Goal: Obtain resource: Obtain resource

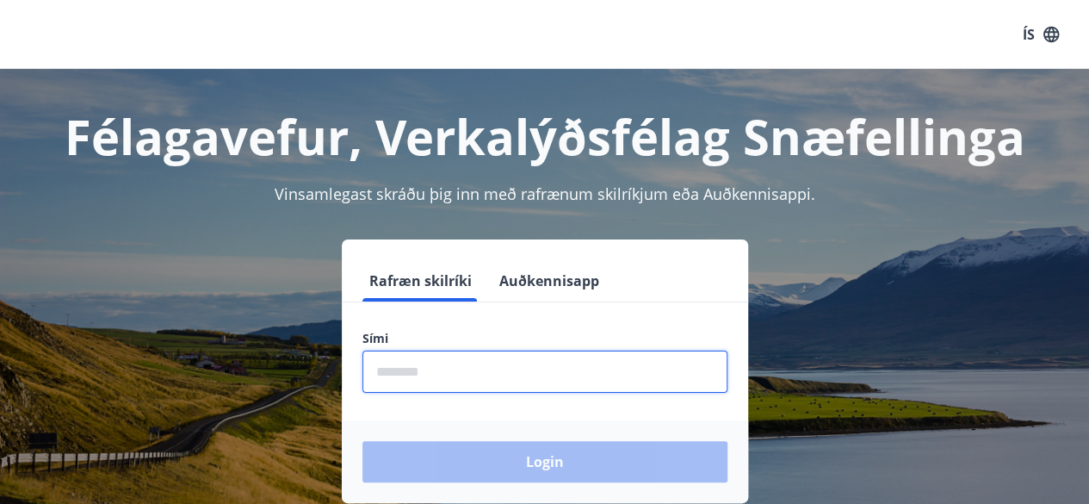
click at [572, 383] on input "phone" at bounding box center [545, 371] width 365 height 42
type input "********"
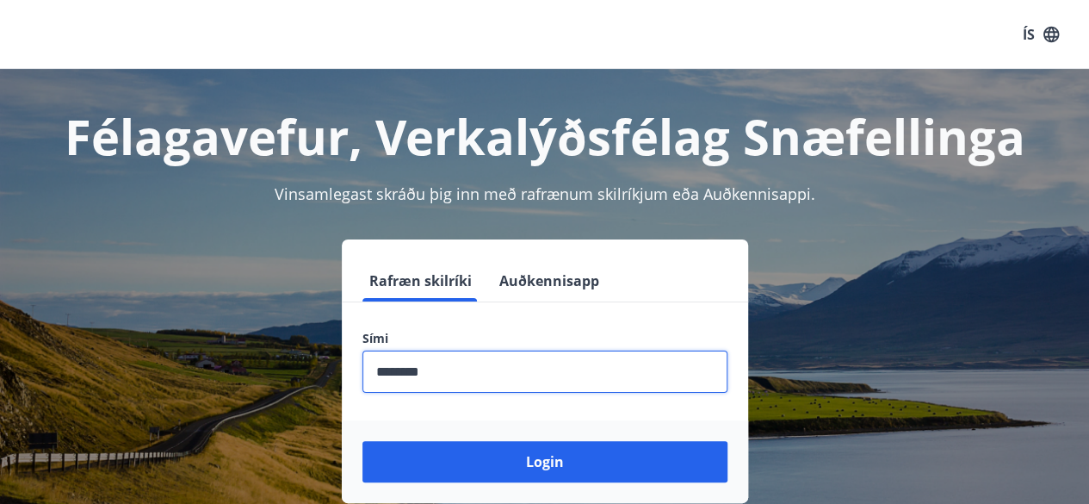
click at [363, 441] on button "Login" at bounding box center [545, 461] width 365 height 41
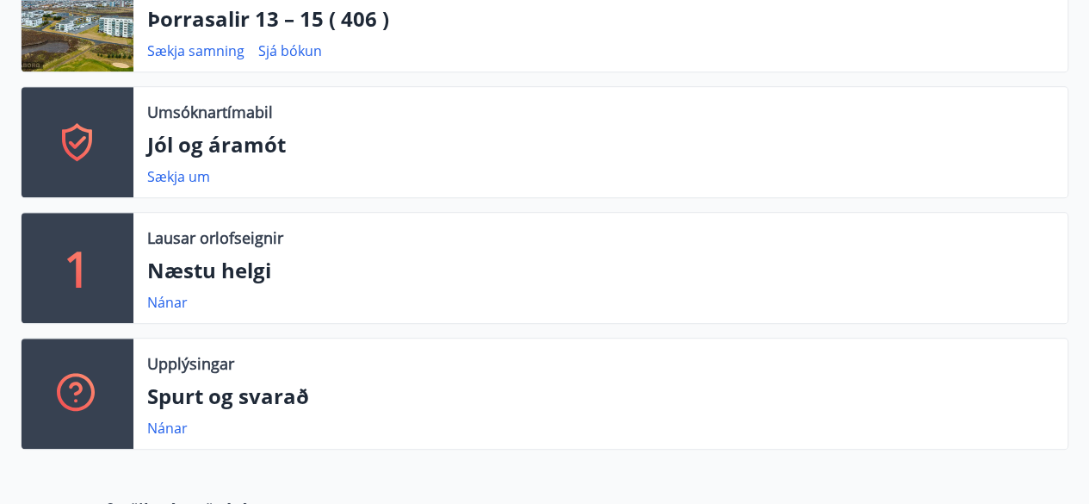
scroll to position [448, 0]
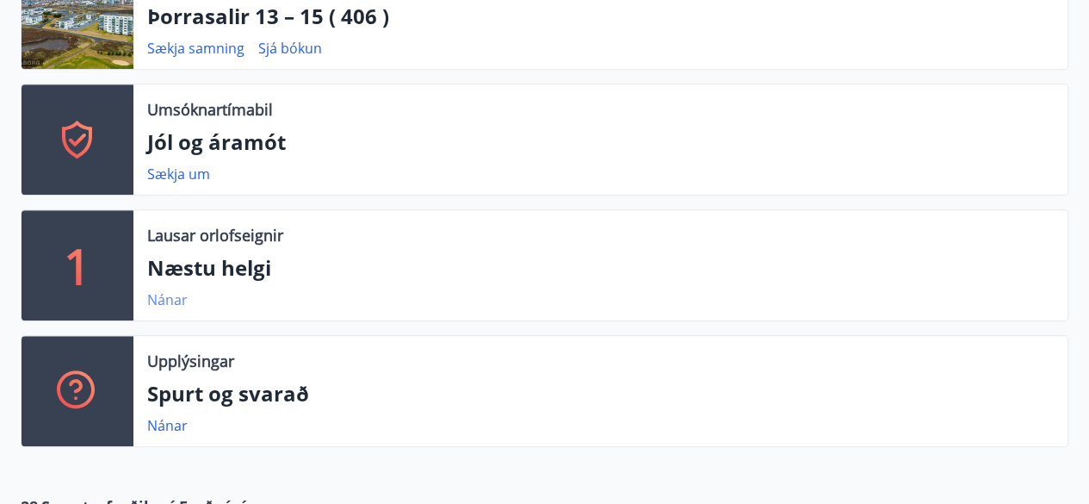
click at [175, 301] on link "Nánar" at bounding box center [167, 299] width 40 height 19
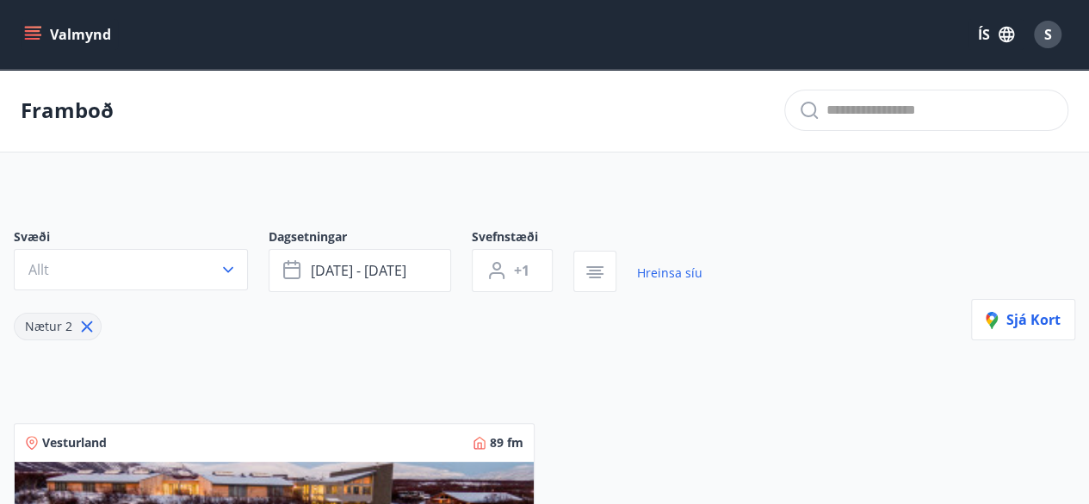
click at [26, 30] on icon "menu" at bounding box center [32, 31] width 15 height 2
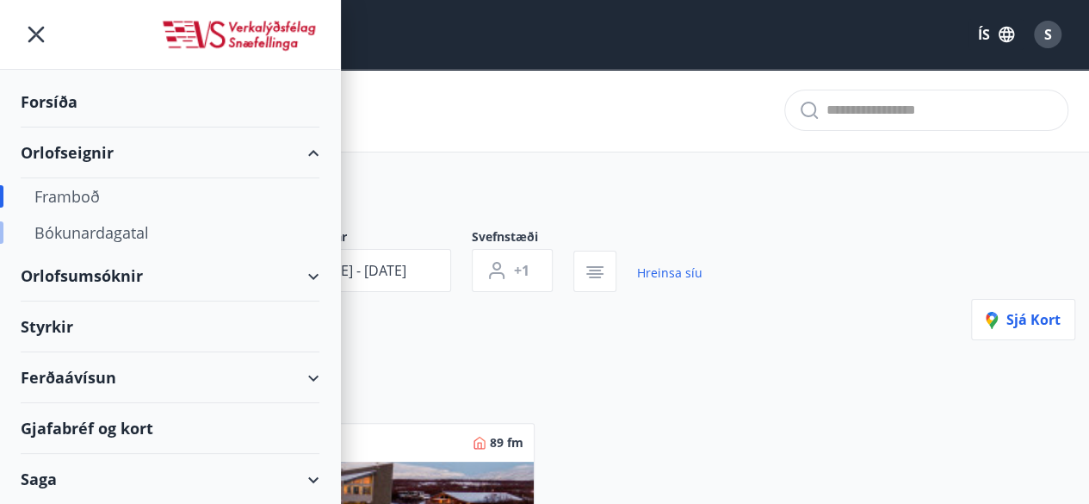
click at [112, 226] on div "Bókunardagatal" at bounding box center [169, 232] width 271 height 36
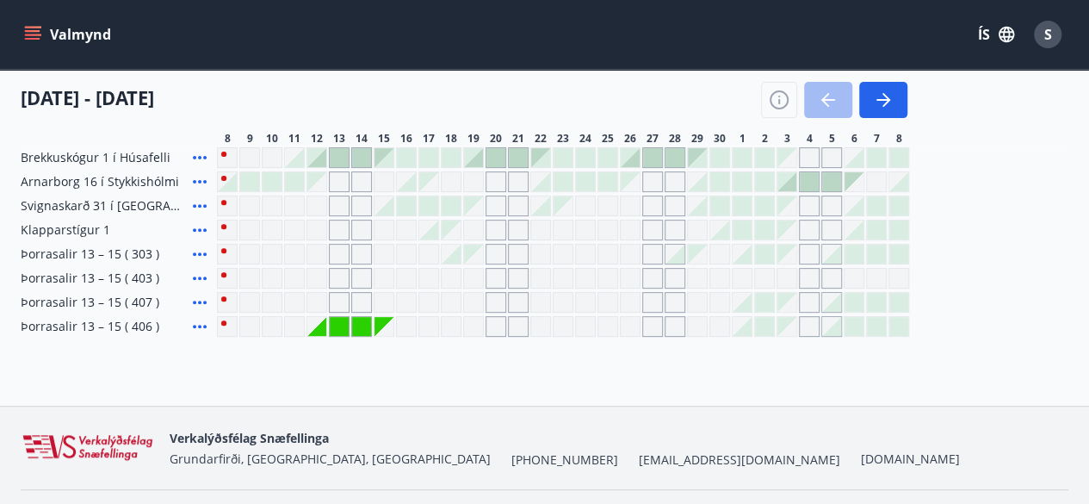
scroll to position [241, 0]
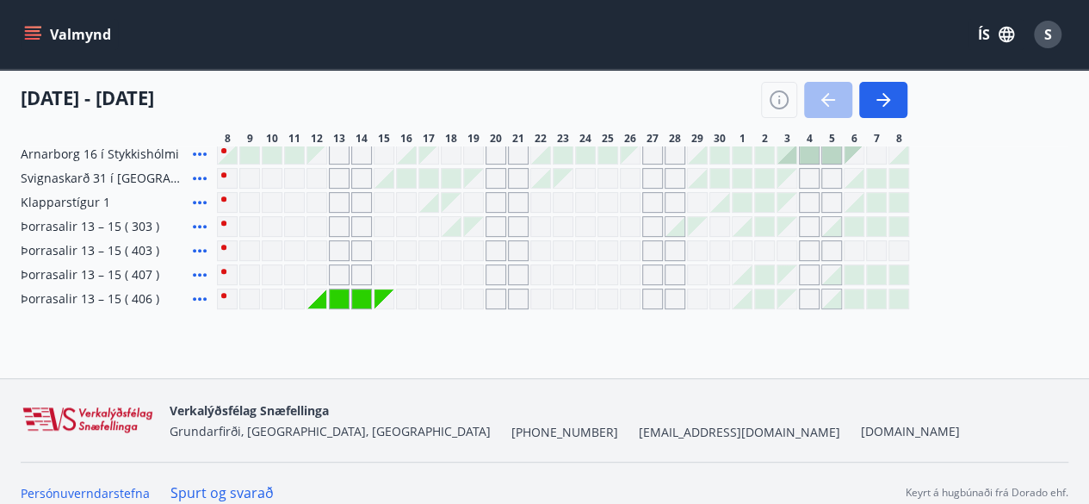
click at [195, 222] on icon at bounding box center [199, 226] width 21 height 21
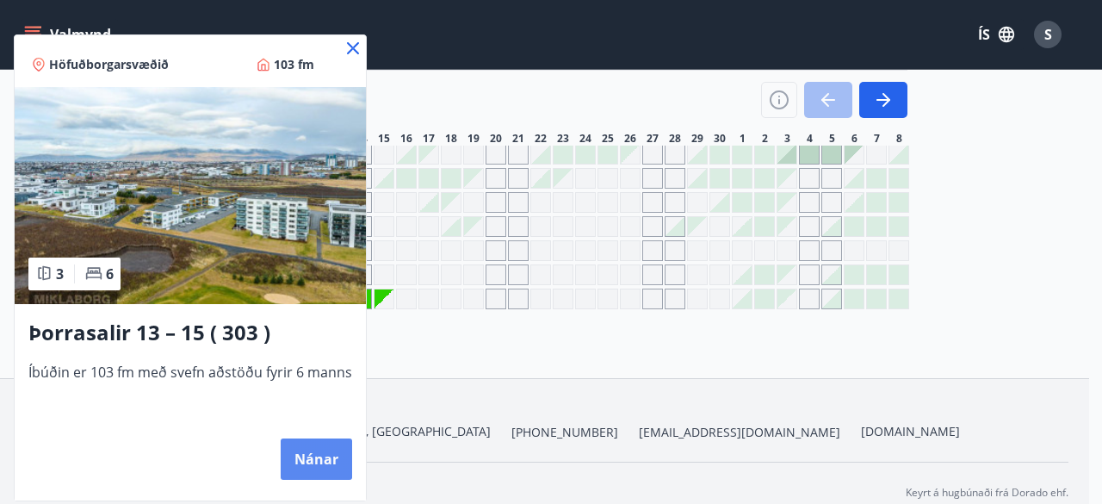
click at [328, 452] on button "Nánar" at bounding box center [316, 458] width 71 height 41
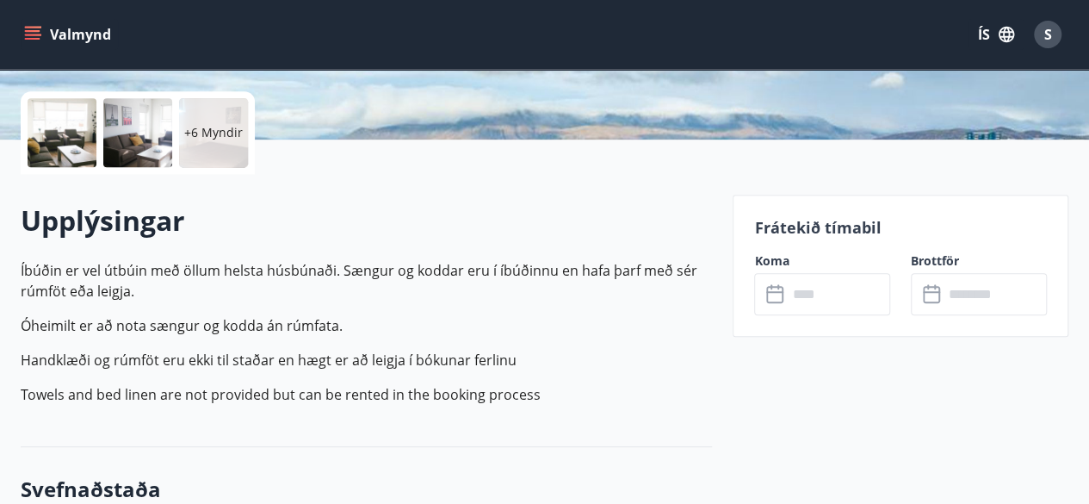
scroll to position [379, 0]
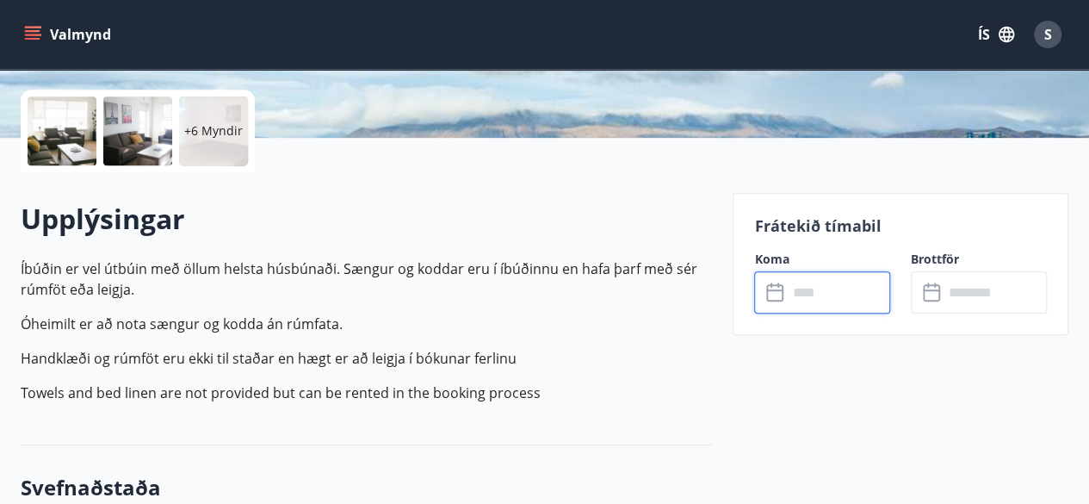
click at [852, 299] on input "text" at bounding box center [838, 292] width 103 height 42
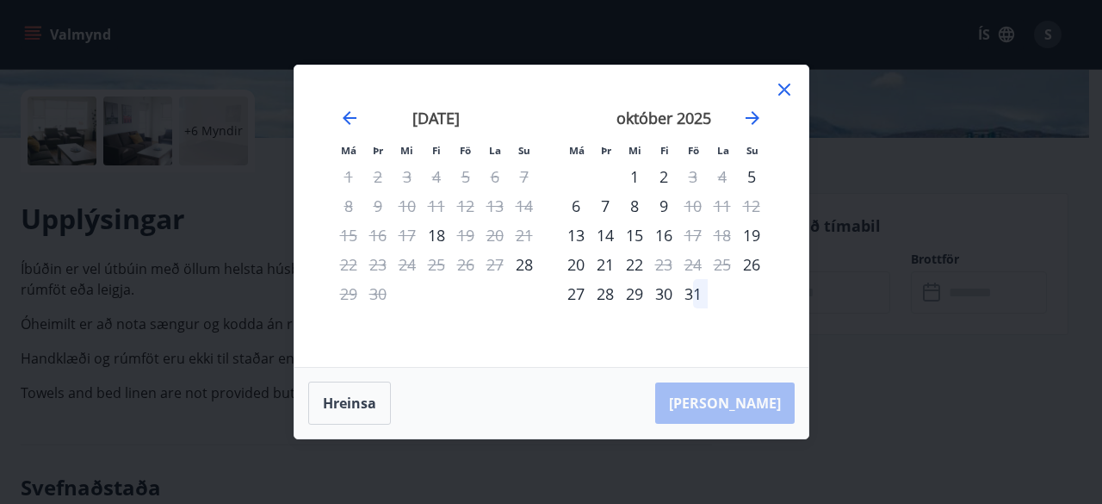
click at [778, 84] on icon at bounding box center [784, 89] width 21 height 21
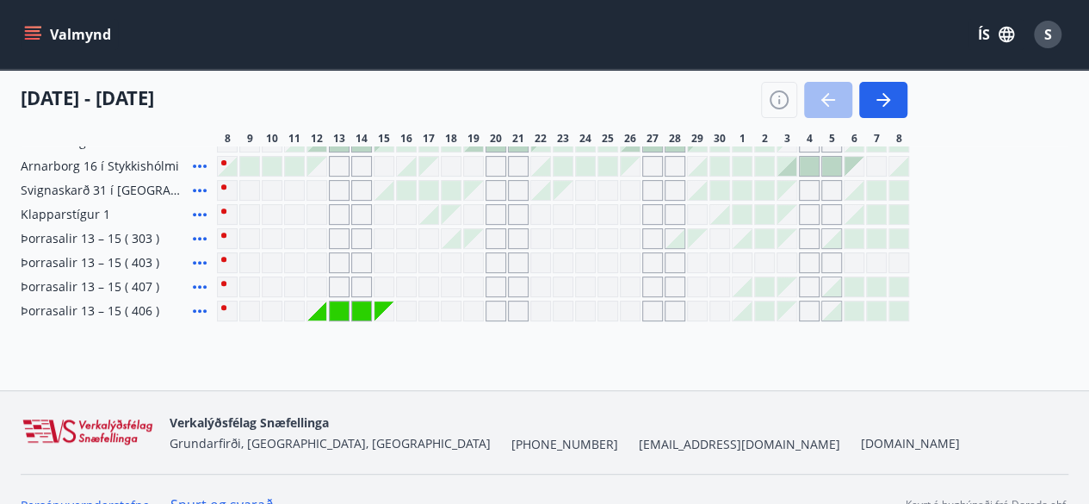
scroll to position [258, 0]
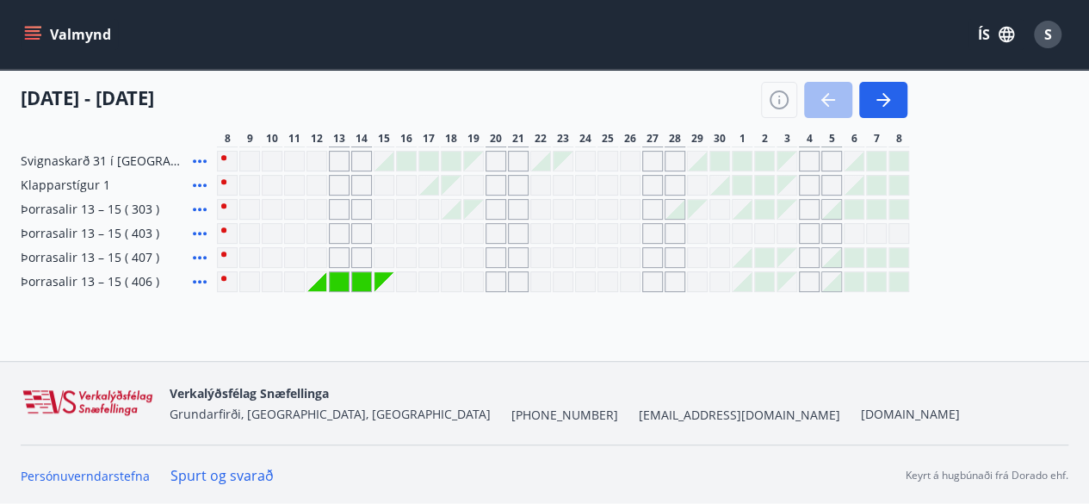
click at [201, 225] on icon at bounding box center [199, 233] width 21 height 21
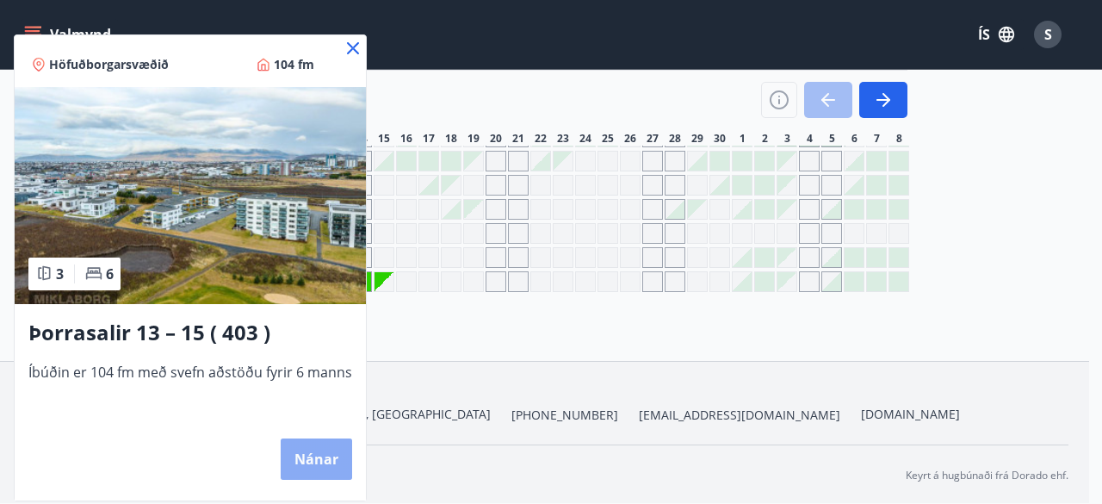
click at [308, 457] on button "Nánar" at bounding box center [316, 458] width 71 height 41
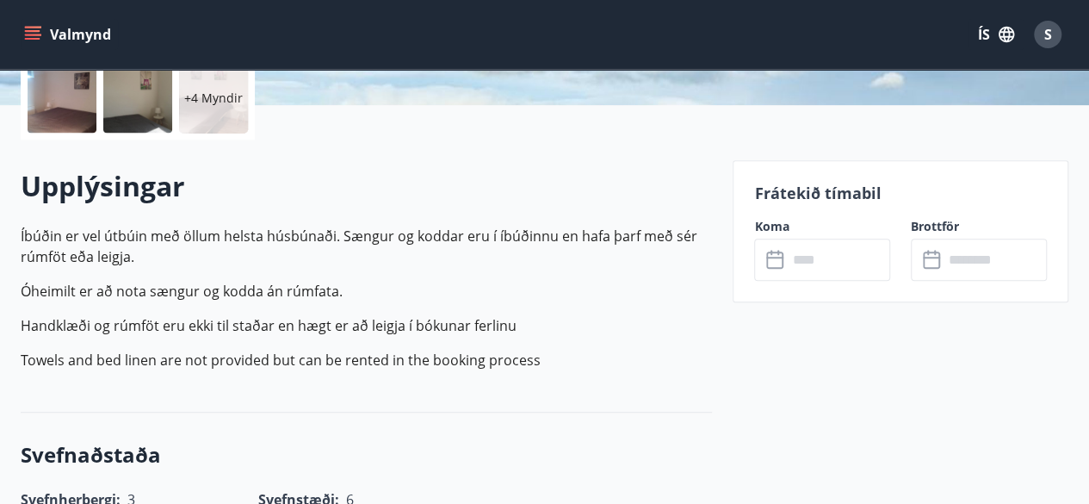
scroll to position [413, 0]
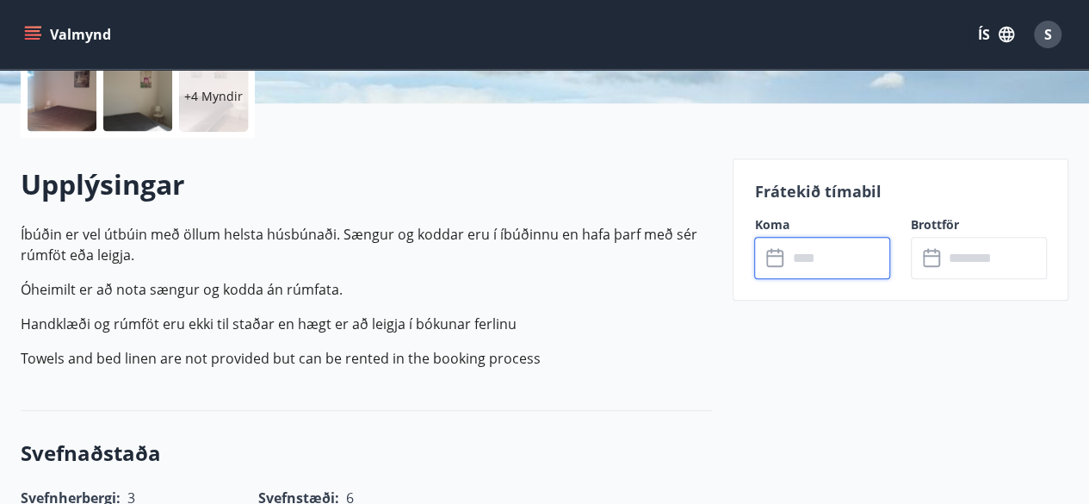
click at [839, 250] on input "text" at bounding box center [838, 258] width 103 height 42
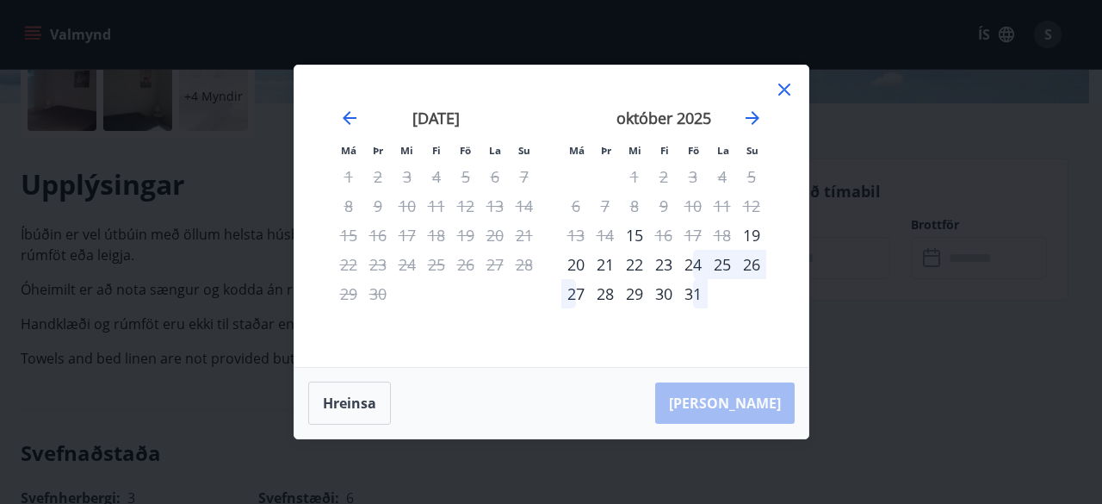
click at [784, 82] on icon at bounding box center [784, 89] width 21 height 21
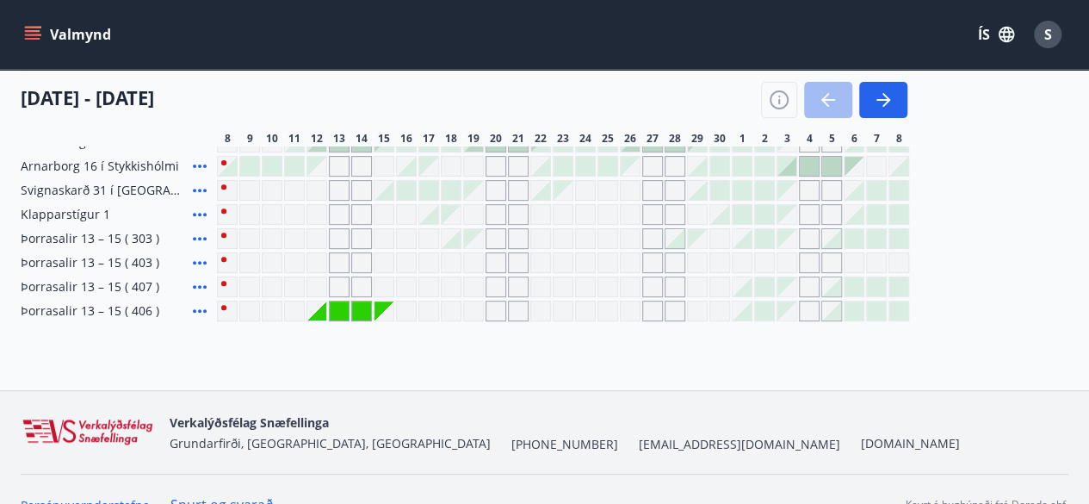
scroll to position [258, 0]
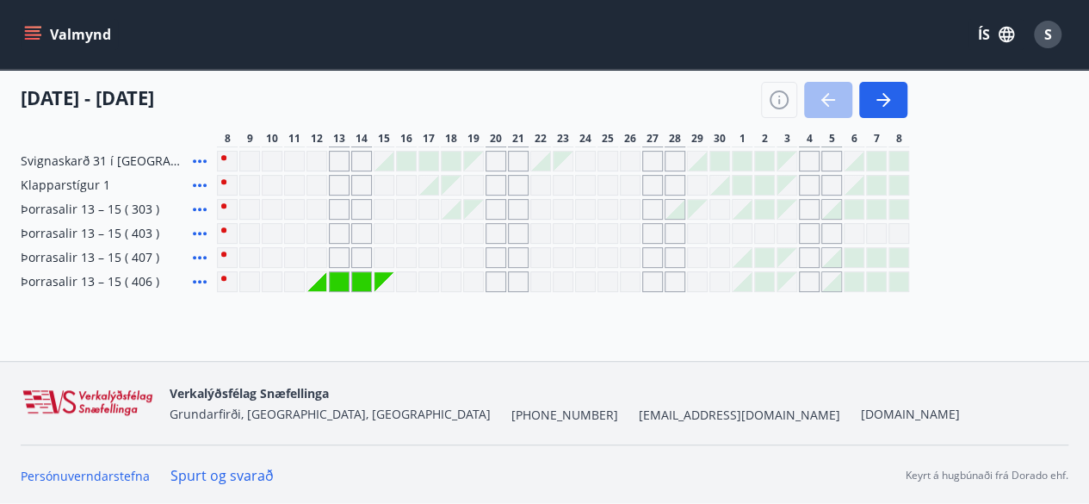
click at [198, 254] on icon at bounding box center [199, 257] width 21 height 21
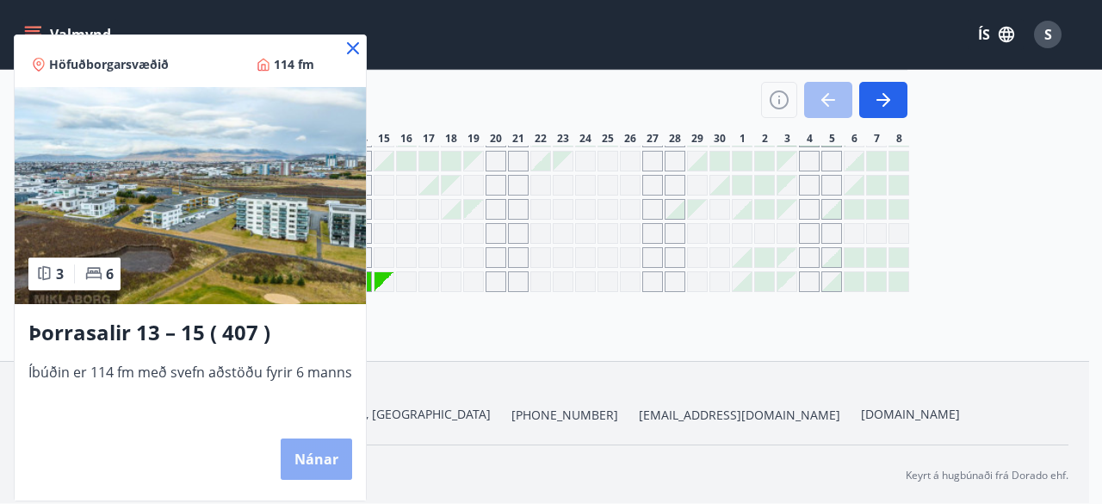
click at [319, 445] on button "Nánar" at bounding box center [316, 458] width 71 height 41
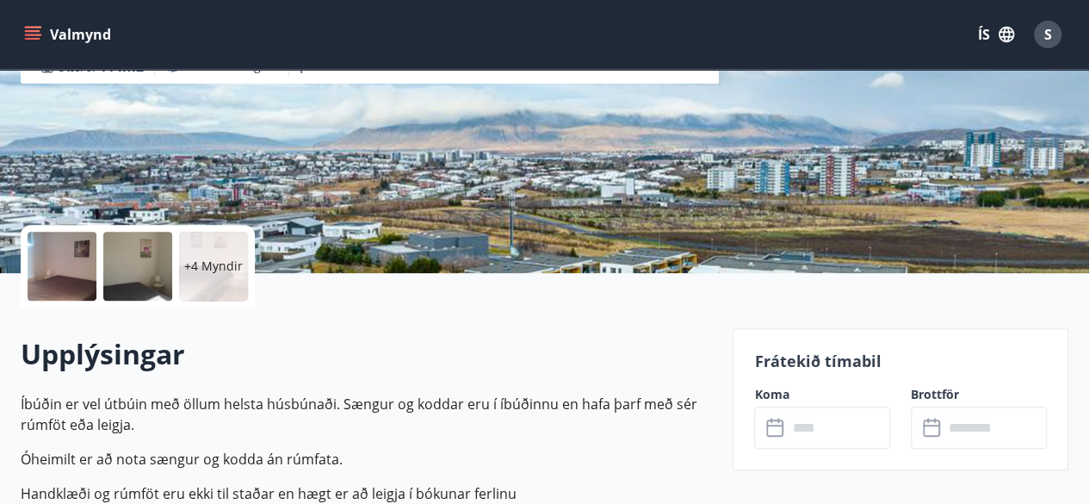
scroll to position [344, 0]
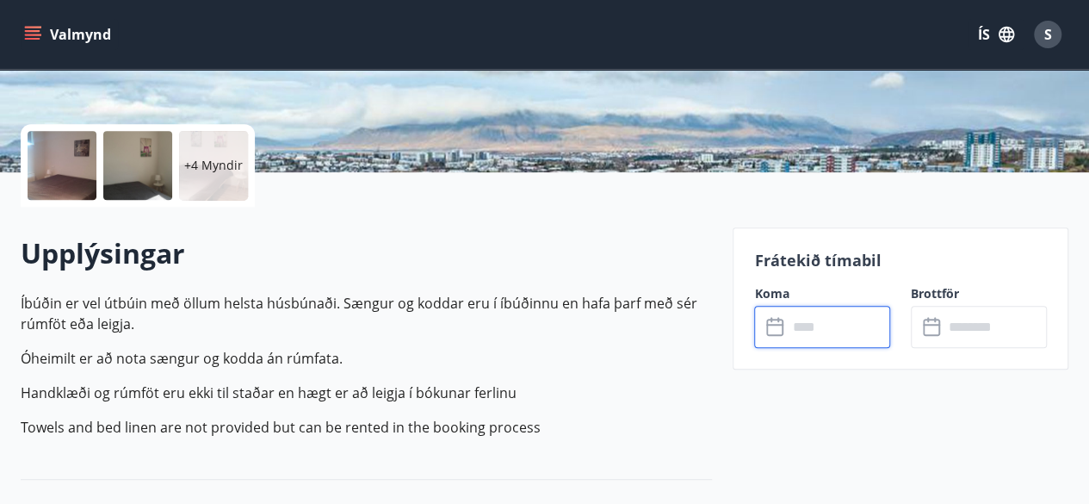
click at [844, 325] on input "text" at bounding box center [838, 327] width 103 height 42
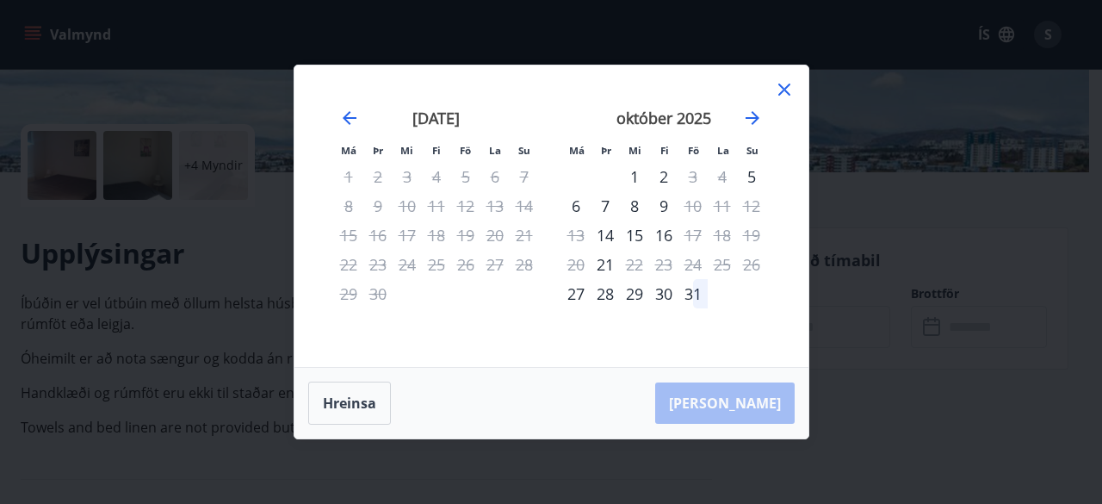
drag, startPoint x: 844, startPoint y: 325, endPoint x: 761, endPoint y: 151, distance: 193.4
click at [761, 151] on div "Má Þr Mi Fi Fö La Su Má Þr Mi Fi Fö La Su ágúst 2025 1 2 3 4 5 6 7 8 9 10 11 12…" at bounding box center [551, 252] width 1102 height 504
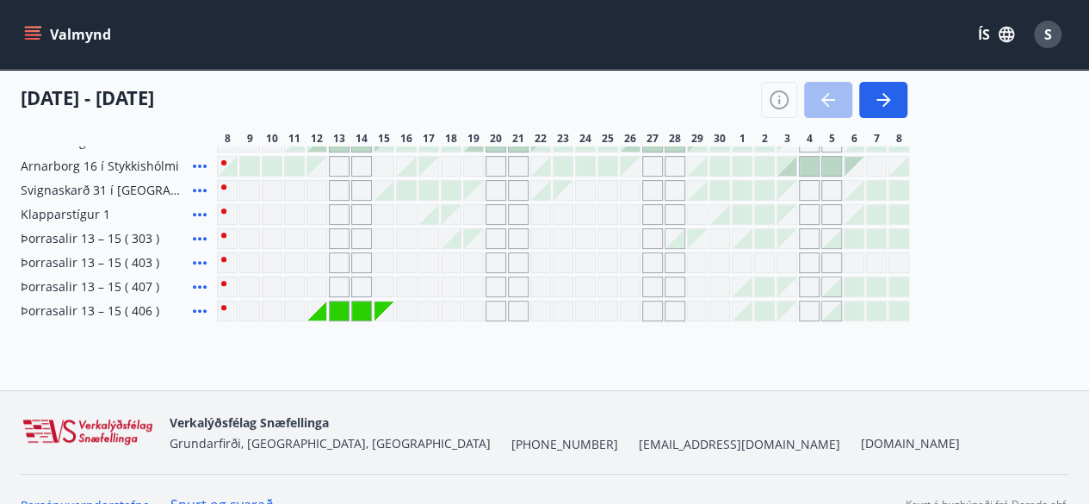
scroll to position [258, 0]
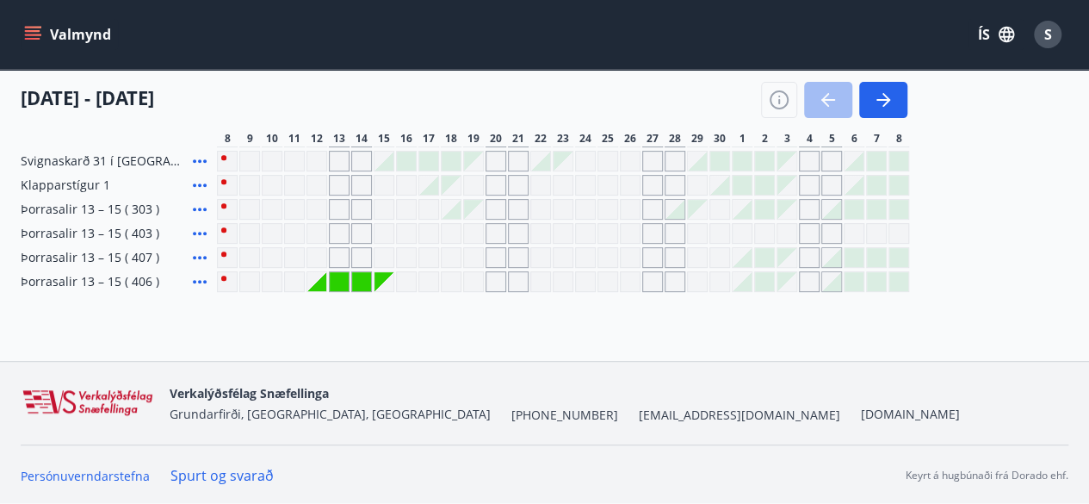
click at [196, 276] on icon at bounding box center [199, 281] width 21 height 21
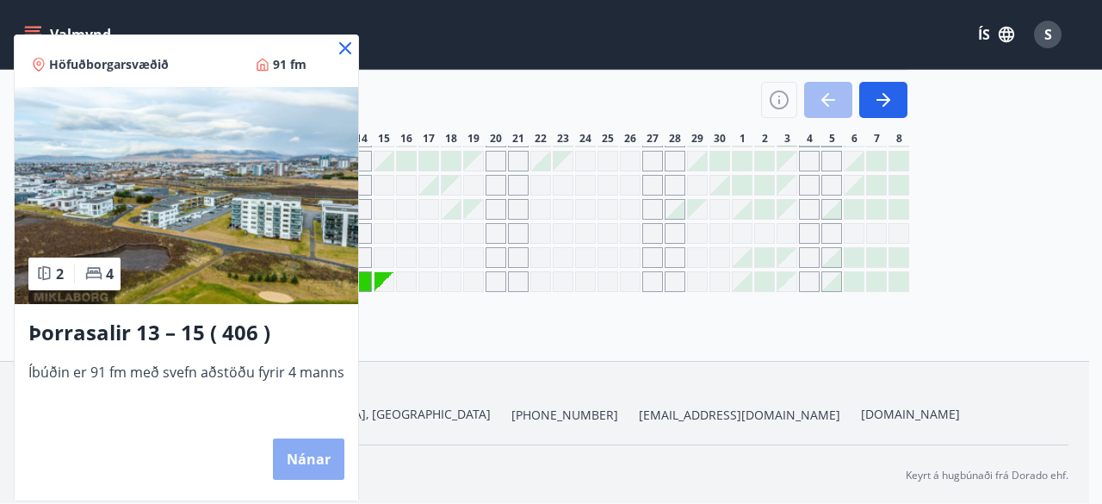
click at [296, 454] on button "Nánar" at bounding box center [308, 458] width 71 height 41
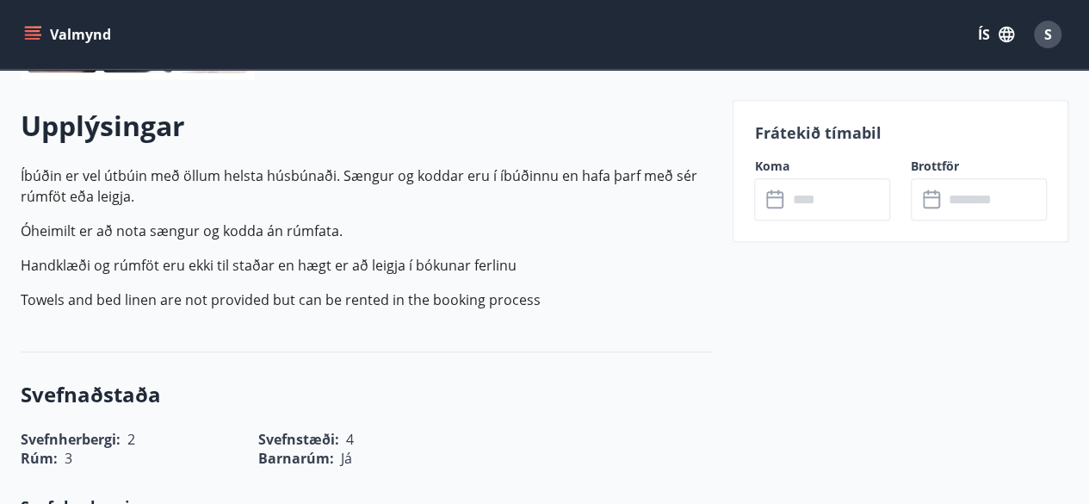
scroll to position [475, 0]
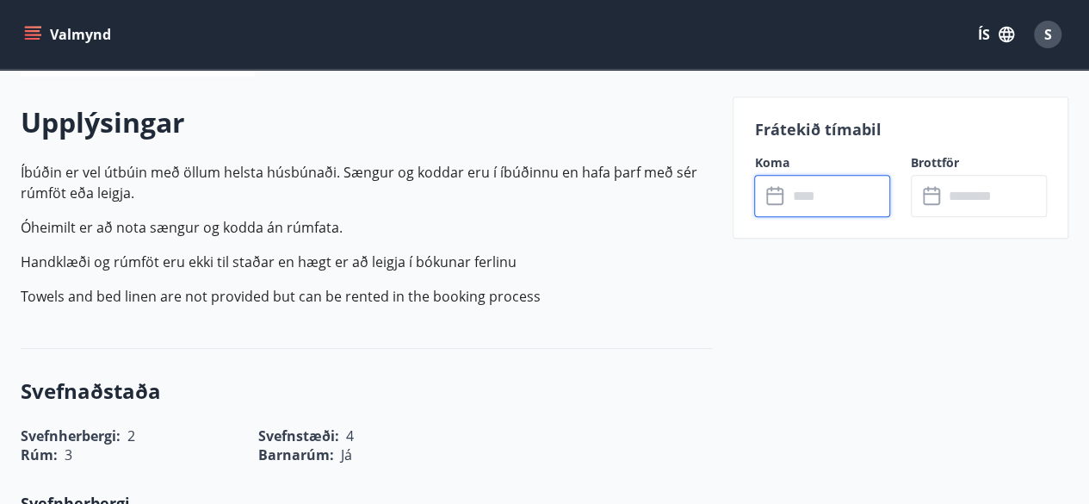
click at [835, 192] on input "text" at bounding box center [838, 196] width 103 height 42
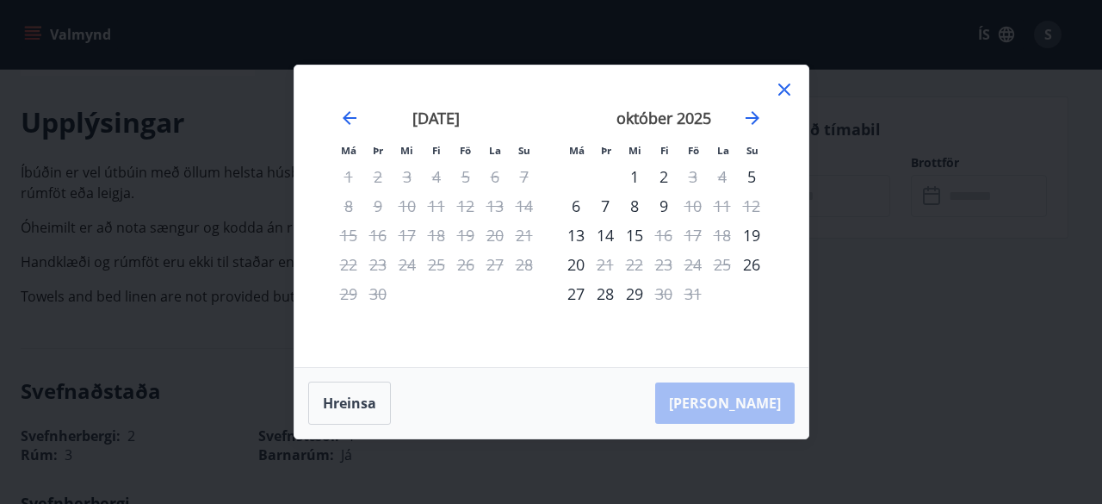
click at [782, 96] on icon at bounding box center [784, 89] width 21 height 21
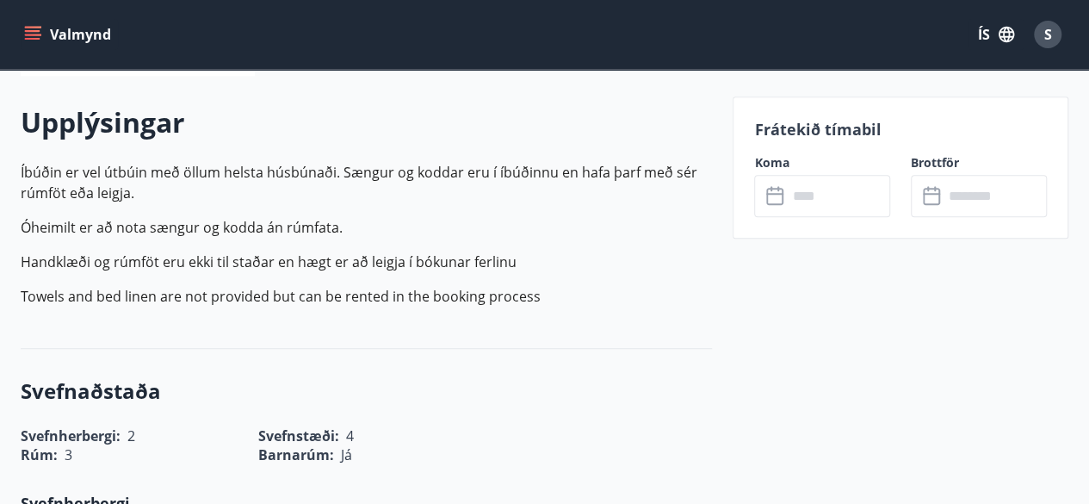
click at [32, 30] on icon "menu" at bounding box center [32, 31] width 15 height 2
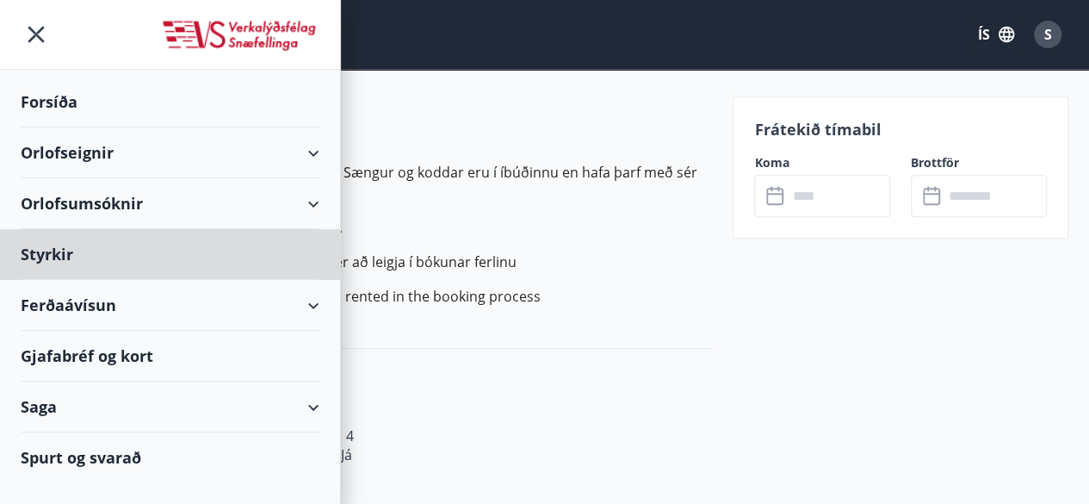
click at [64, 99] on div "Forsíða" at bounding box center [170, 102] width 299 height 51
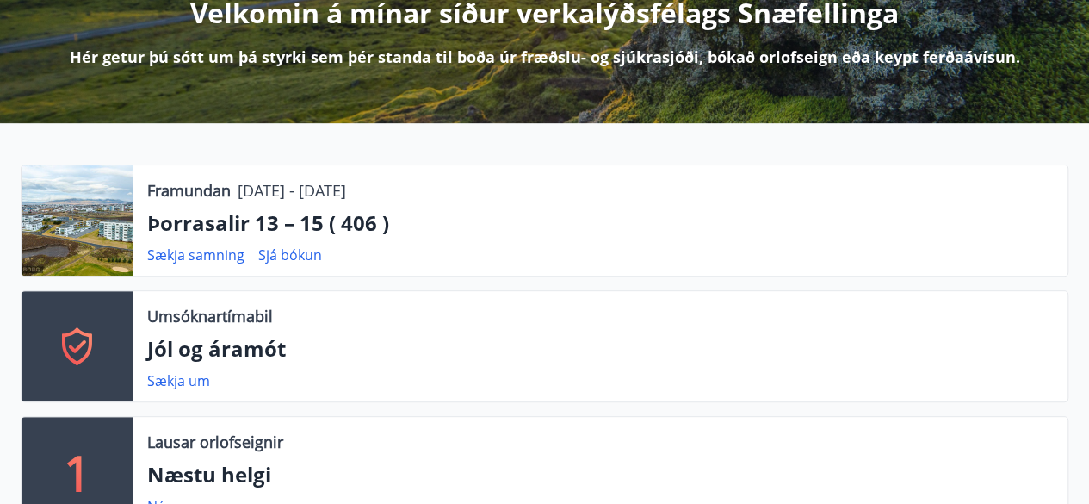
scroll to position [234, 0]
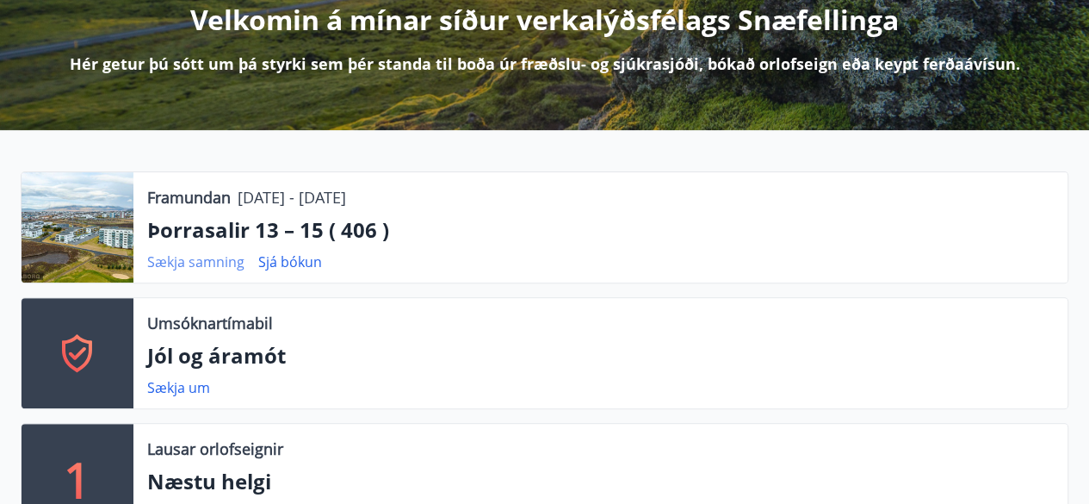
click at [213, 252] on link "Sækja samning" at bounding box center [195, 261] width 97 height 19
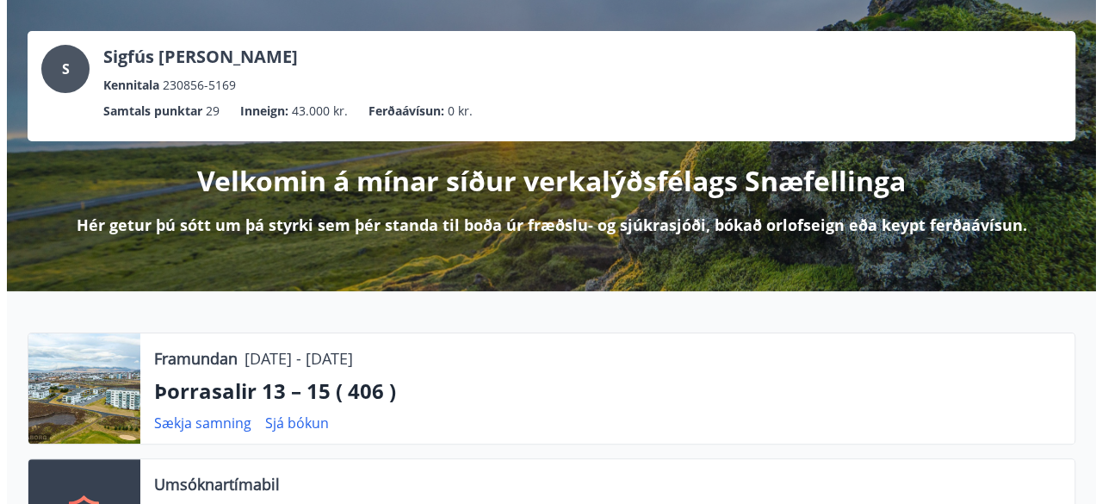
scroll to position [0, 0]
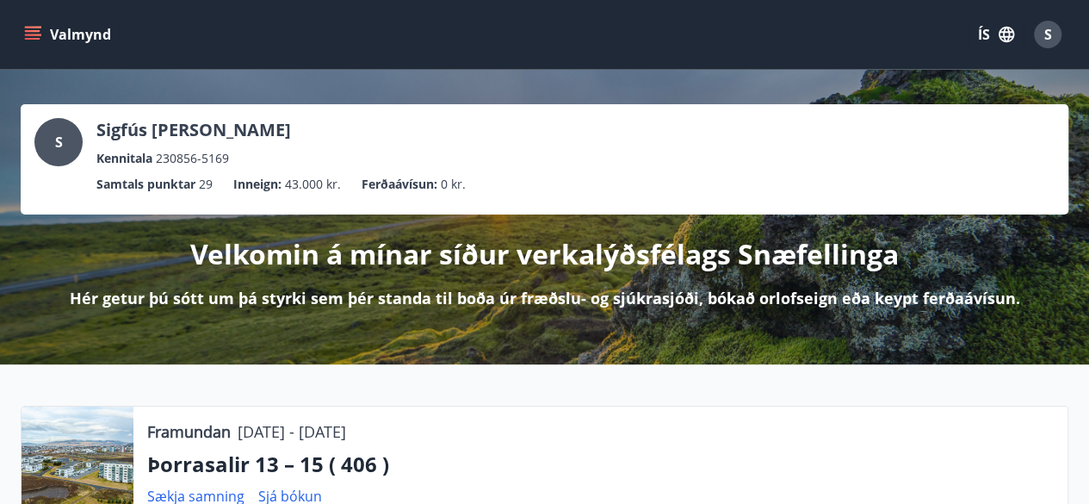
click at [1052, 37] on div "S" at bounding box center [1048, 35] width 28 height 28
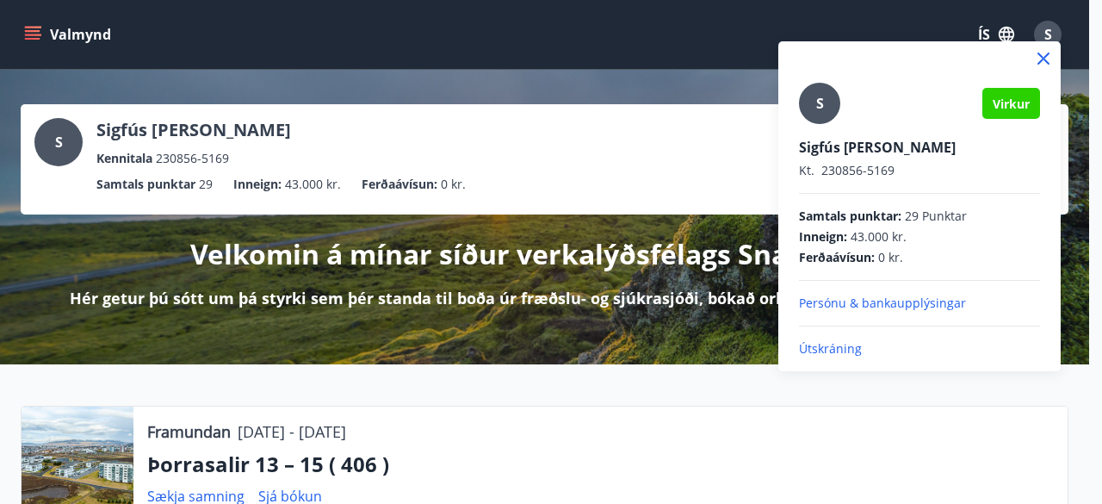
click at [828, 346] on p "Útskráning" at bounding box center [919, 348] width 241 height 17
